Goal: Transaction & Acquisition: Subscribe to service/newsletter

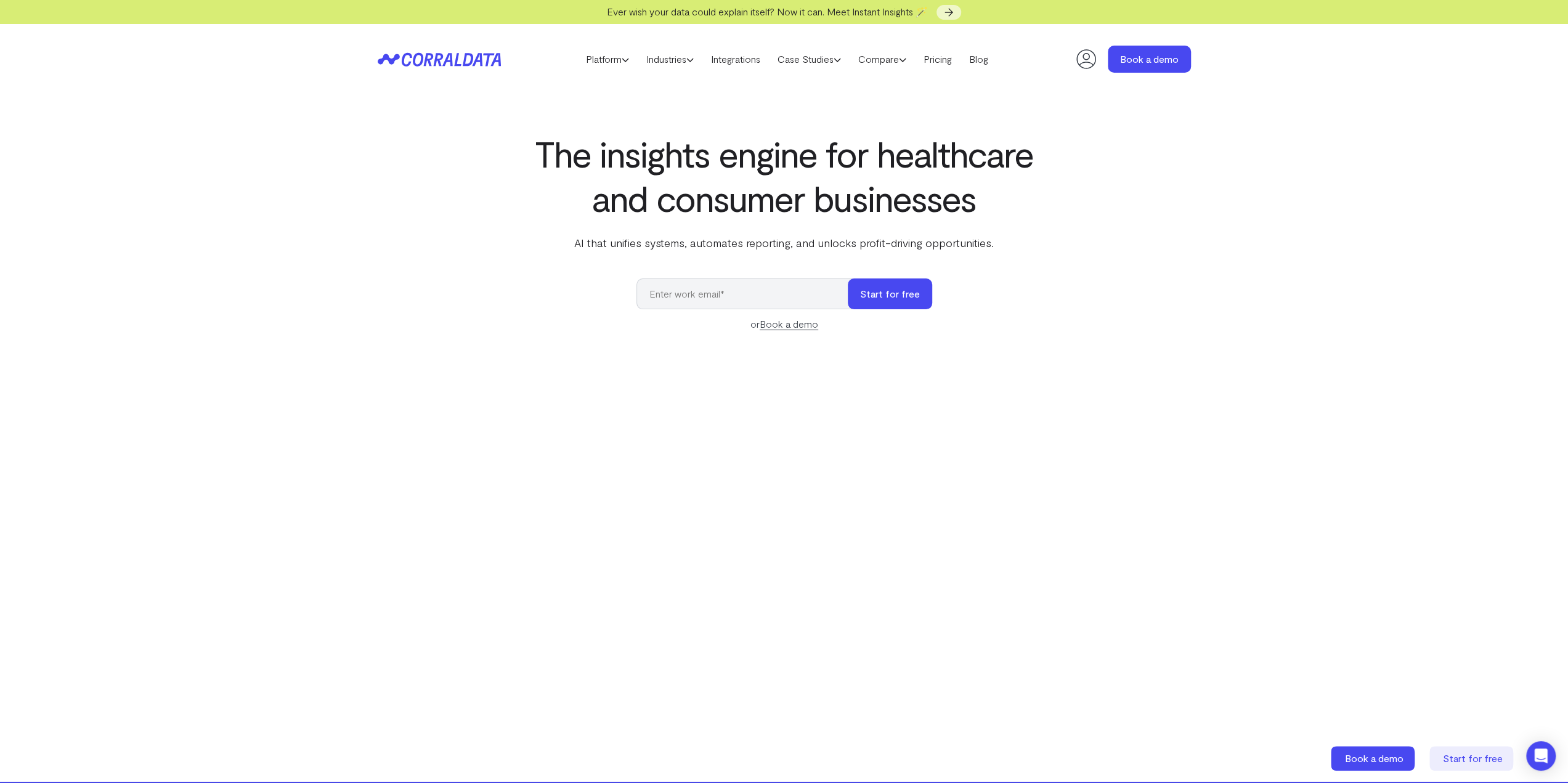
click at [227, 147] on section "The insights engine for healthcare and consumer businesses AI that unifies syst…" at bounding box center [784, 438] width 1568 height 688
click at [953, 66] on link "Pricing" at bounding box center [937, 59] width 45 height 19
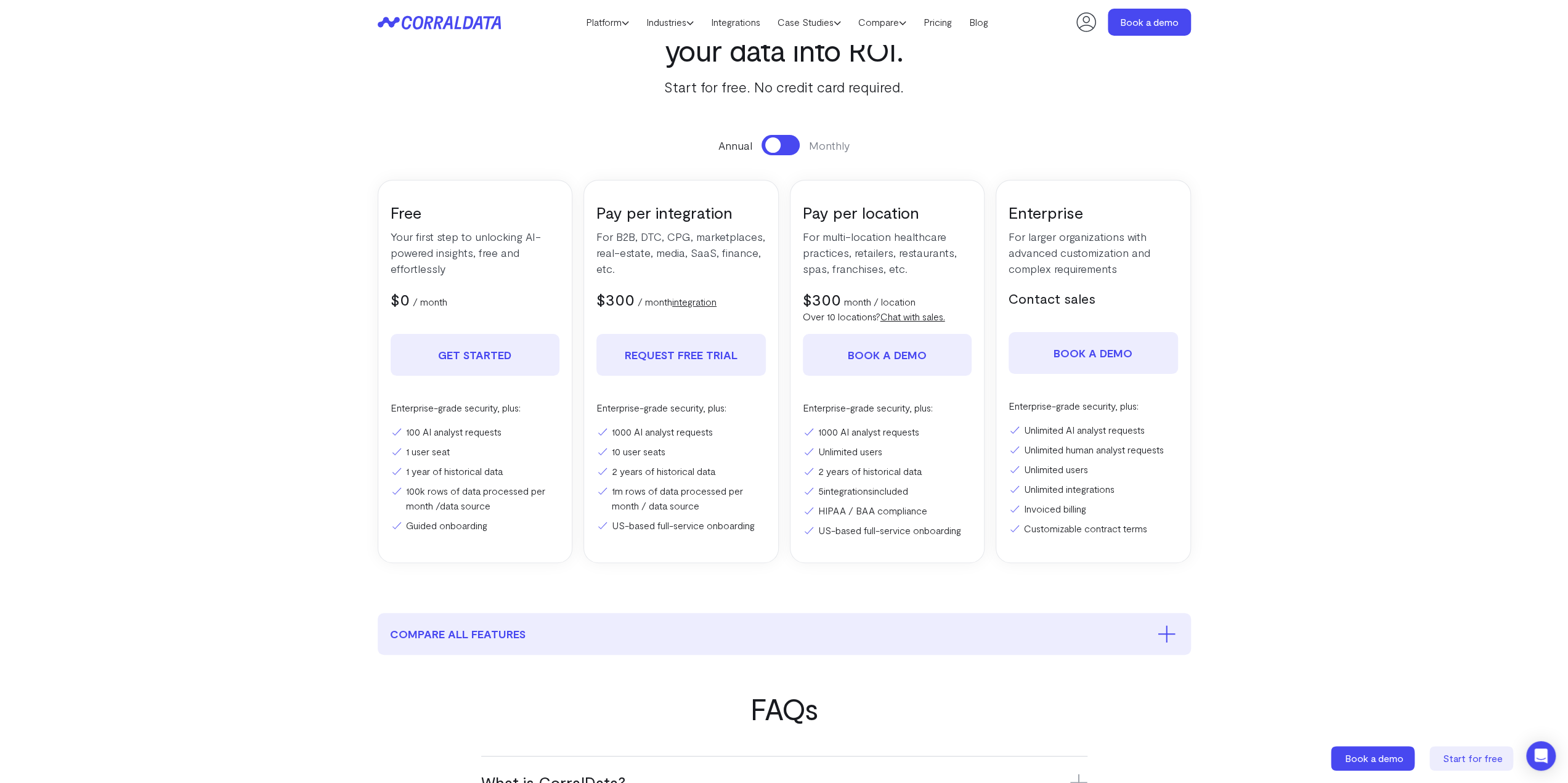
scroll to position [98, 0]
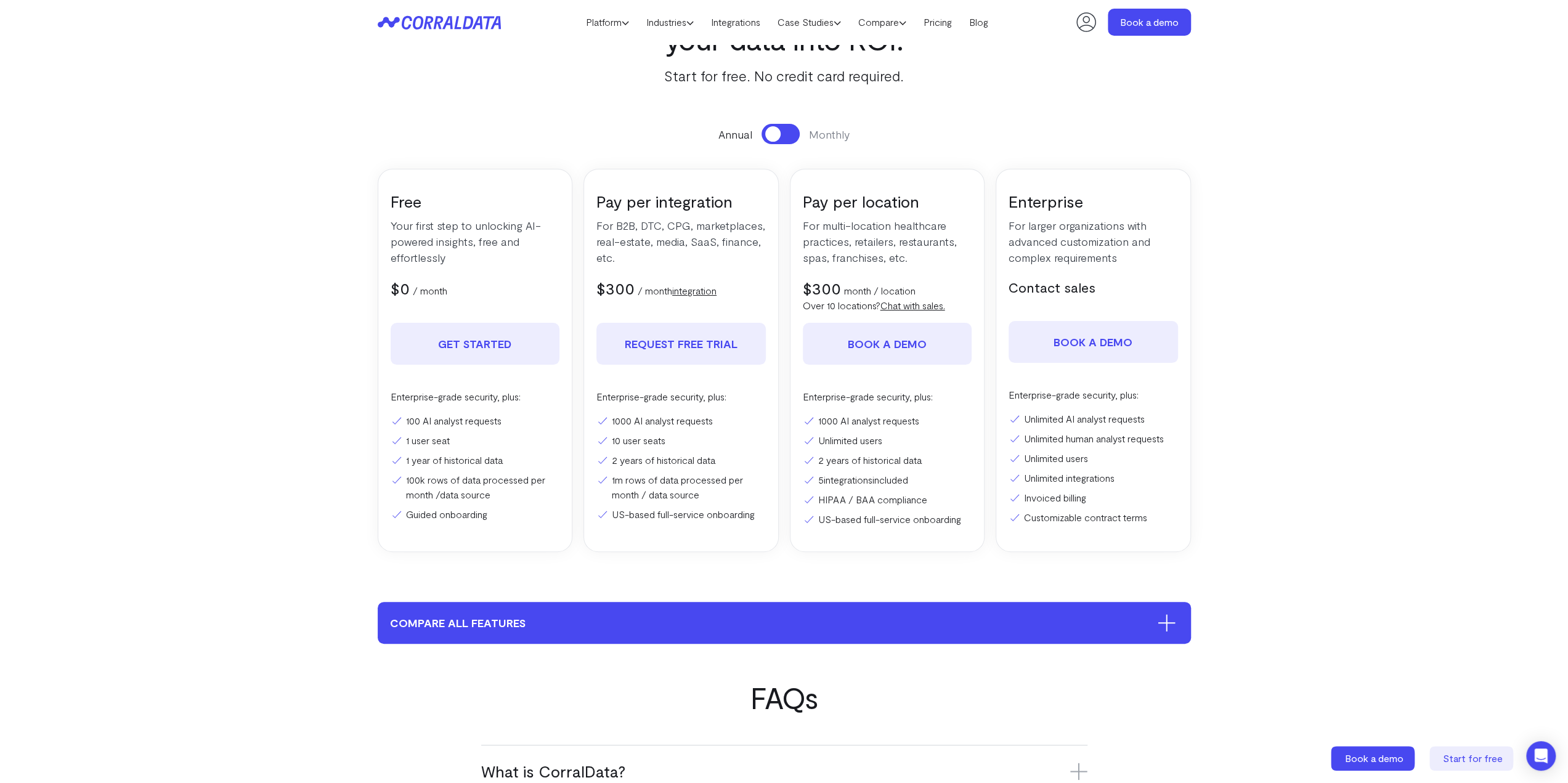
click at [856, 636] on button "compare all features" at bounding box center [784, 623] width 813 height 42
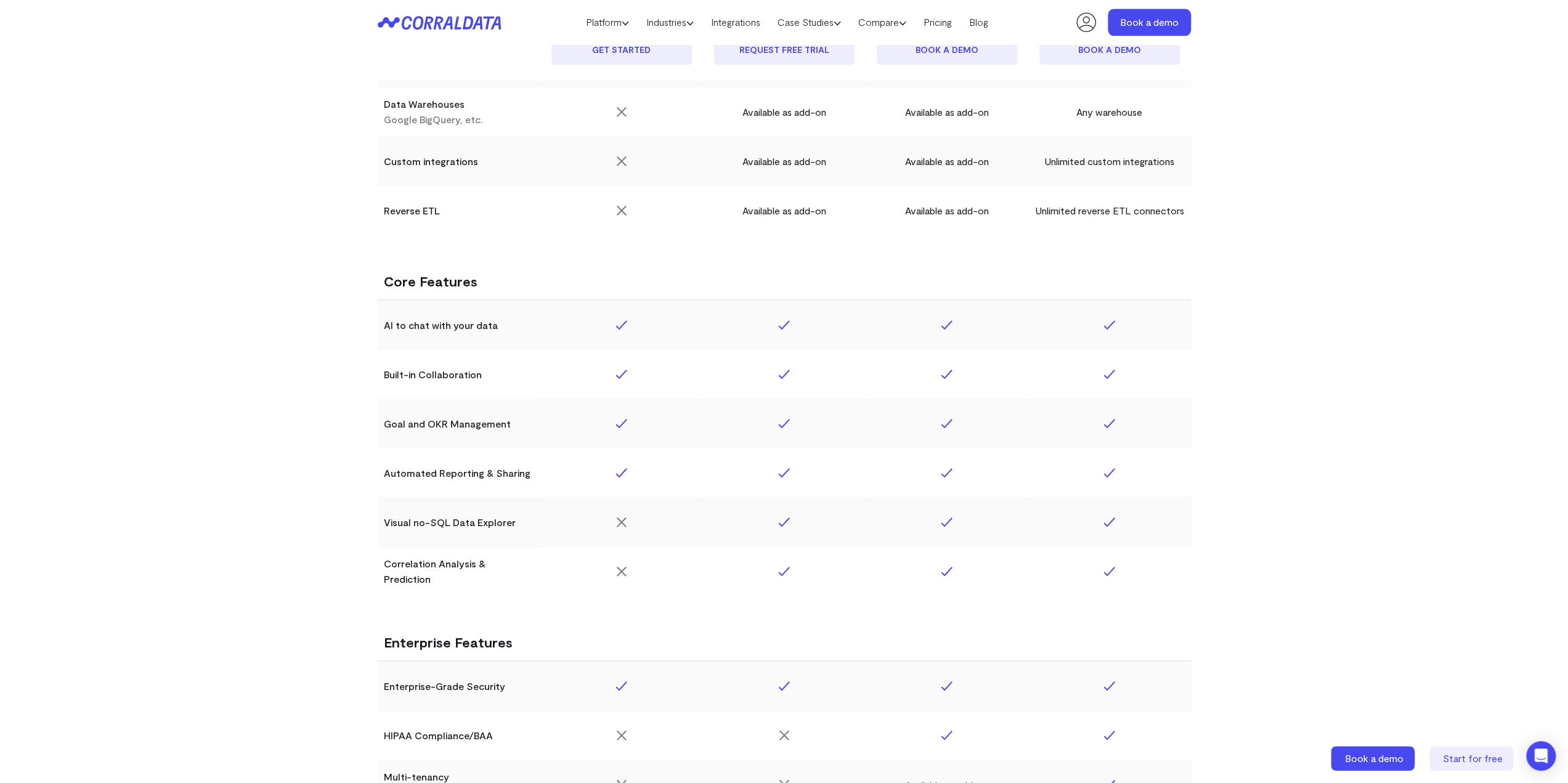
scroll to position [1577, 0]
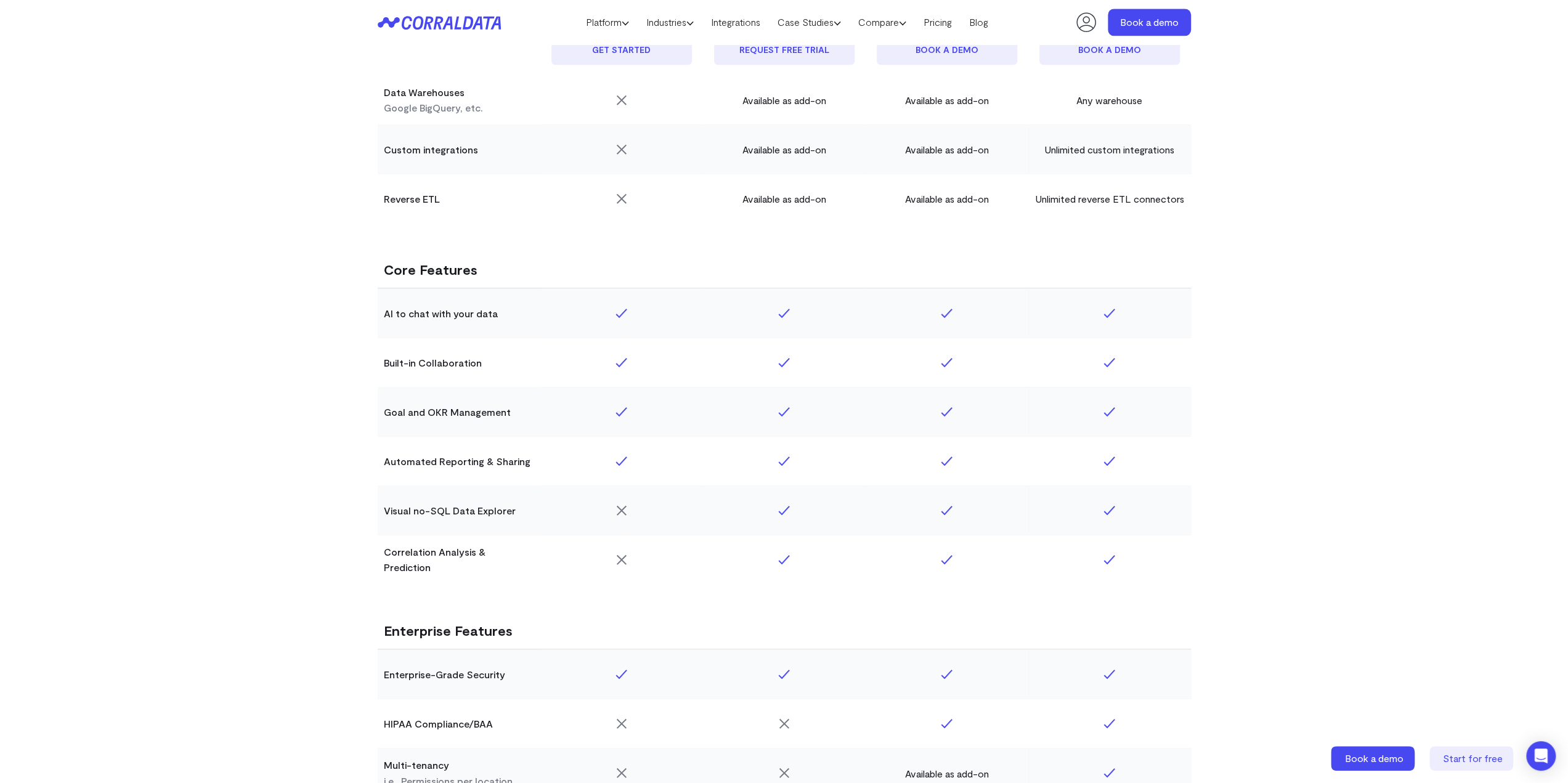
click at [124, 227] on div "Free Get started Integration pricing REQUEST FREE TRIAL Location pricing Book a…" at bounding box center [784, 394] width 1568 height 2420
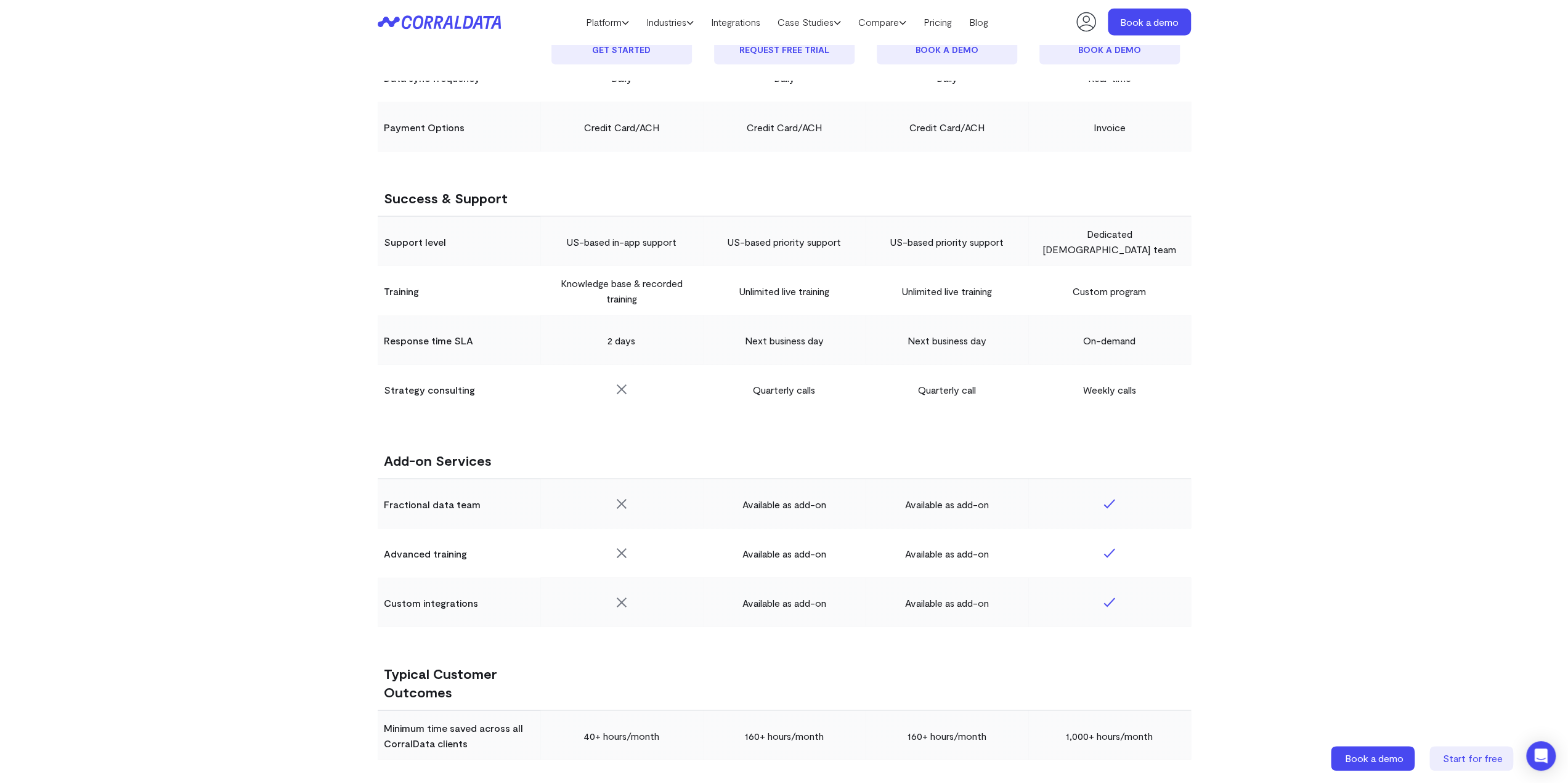
scroll to position [2316, 0]
